Goal: Contribute content

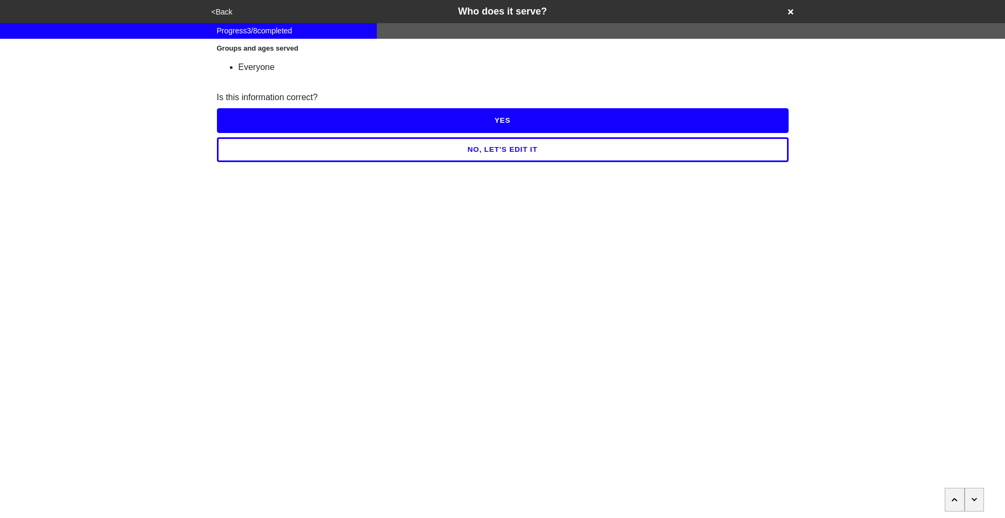
click at [357, 153] on button "NO, LET'S EDIT IT" at bounding box center [503, 149] width 572 height 25
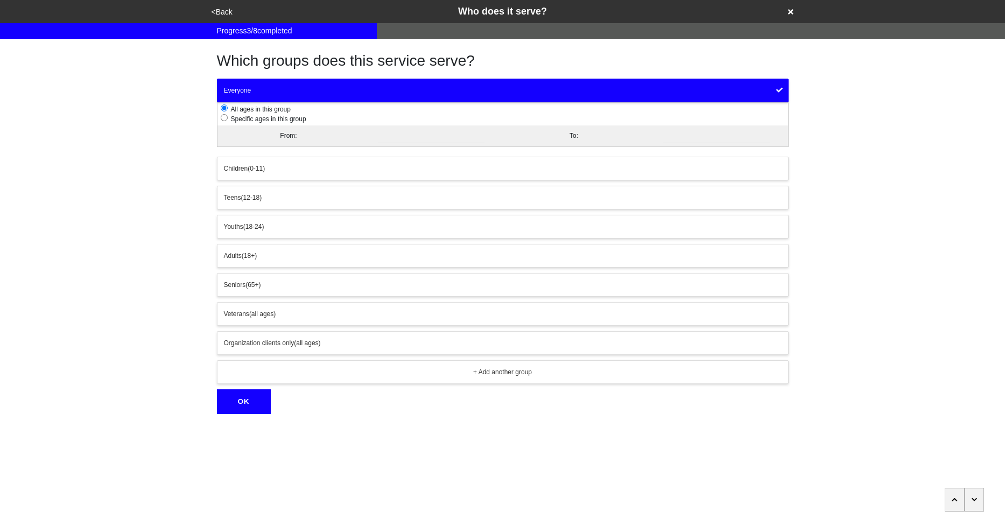
click at [274, 119] on span "Specific ages in this group" at bounding box center [267, 119] width 79 height 8
radio input "false"
radio input "true"
click at [386, 136] on input "number" at bounding box center [431, 136] width 107 height 15
type input "10"
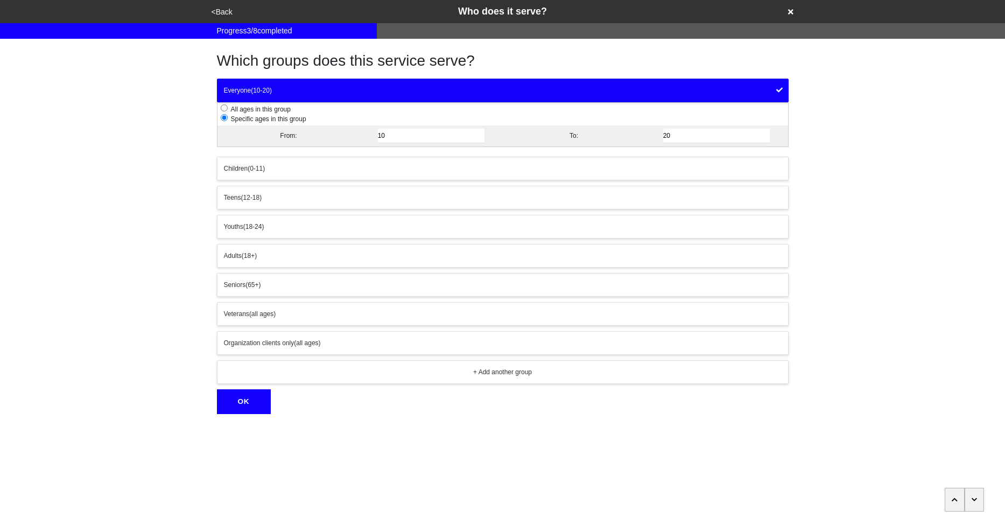
type input "20"
click at [249, 408] on button "OK" at bounding box center [244, 401] width 54 height 25
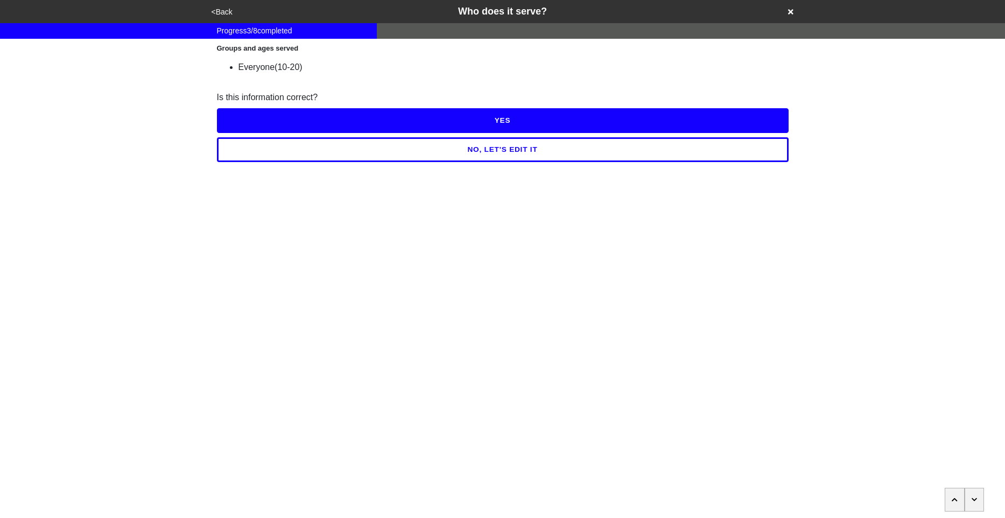
click at [428, 124] on button "YES" at bounding box center [503, 120] width 572 height 25
click at [433, 152] on button "NO, LET'S EDIT IT" at bounding box center [503, 149] width 572 height 25
